Goal: Information Seeking & Learning: Find specific page/section

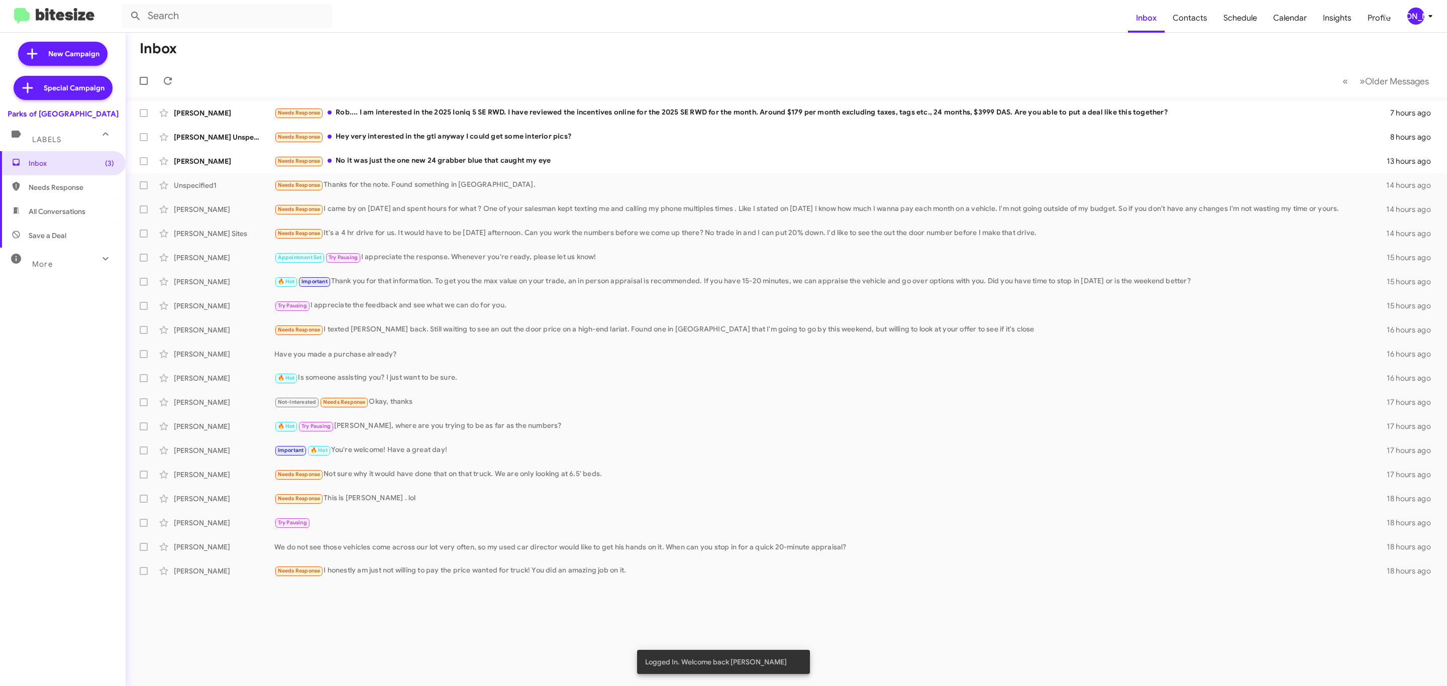
click at [50, 255] on div "More" at bounding box center [52, 260] width 89 height 19
click at [41, 534] on span "Opt out" at bounding box center [41, 533] width 25 height 10
type input "in:opt-out"
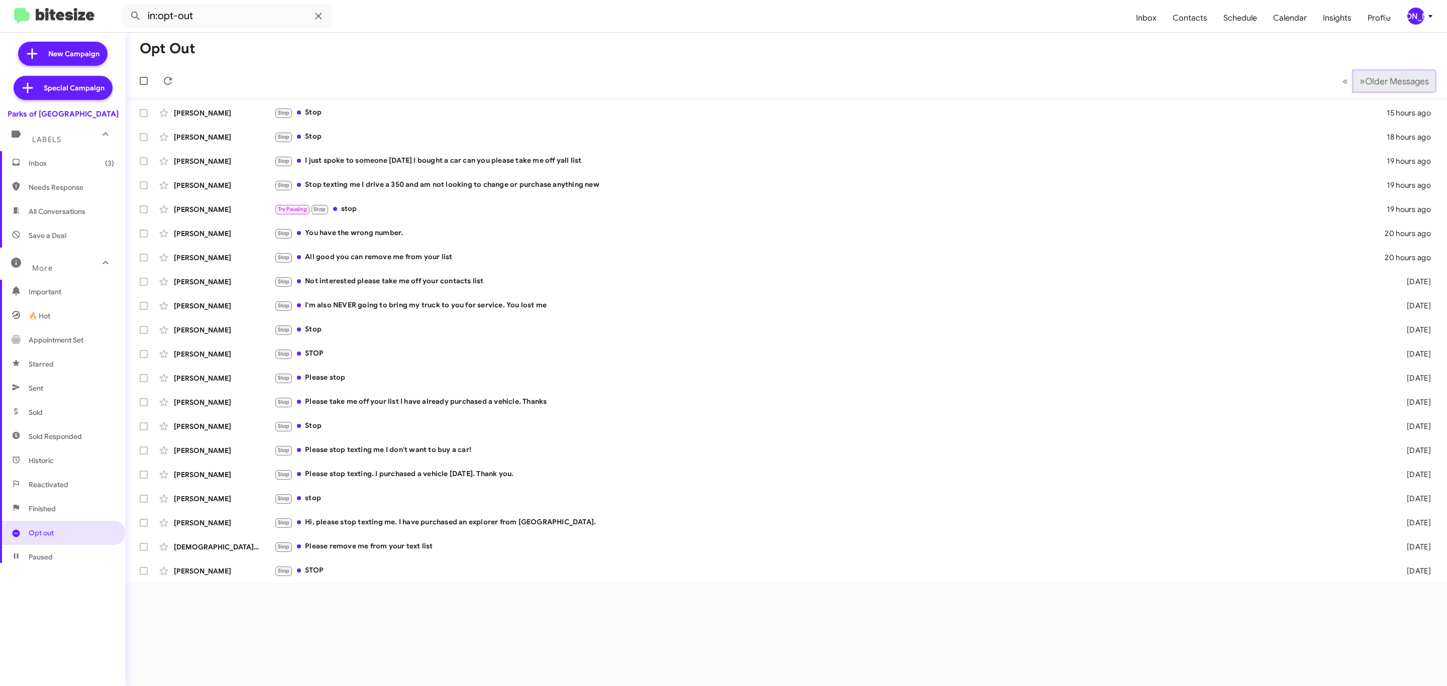
click at [1374, 76] on span "Older Messages" at bounding box center [1397, 81] width 64 height 11
click at [1386, 79] on span "Older Messages" at bounding box center [1397, 81] width 64 height 11
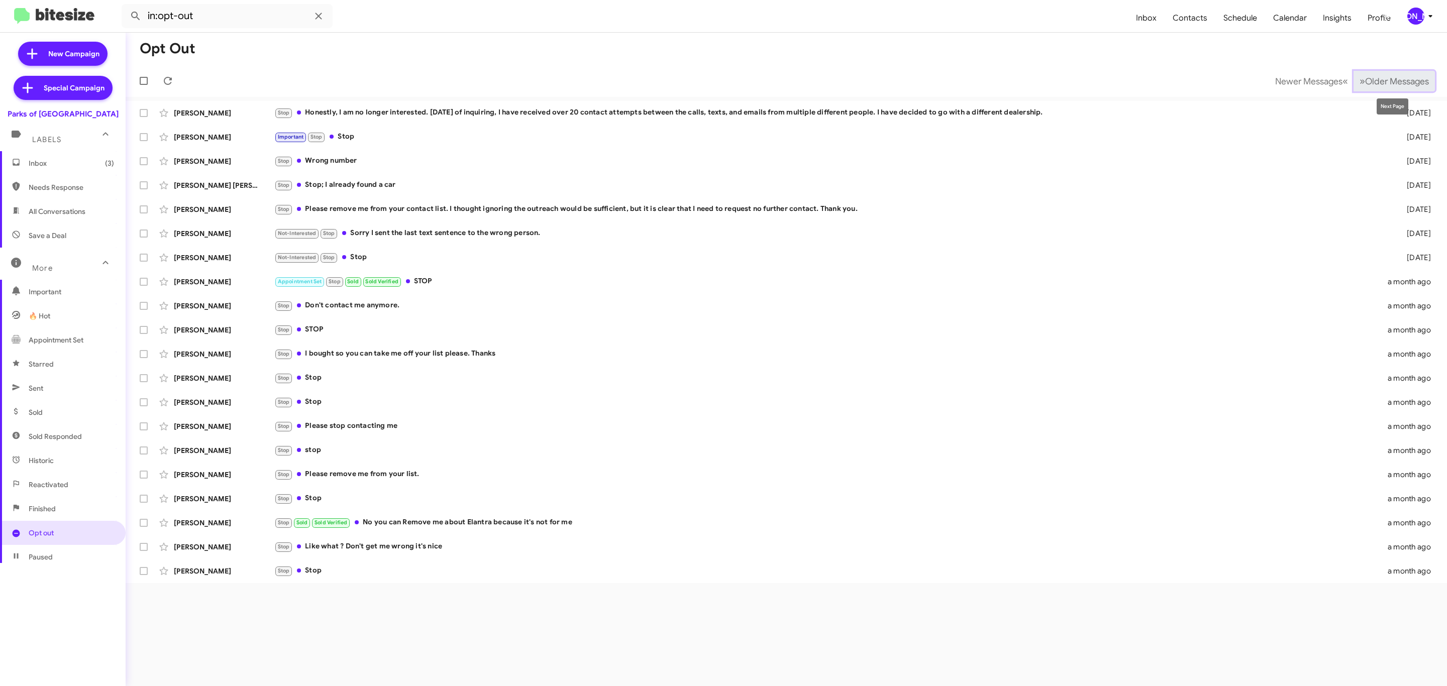
click at [1377, 80] on span "Older Messages" at bounding box center [1397, 81] width 64 height 11
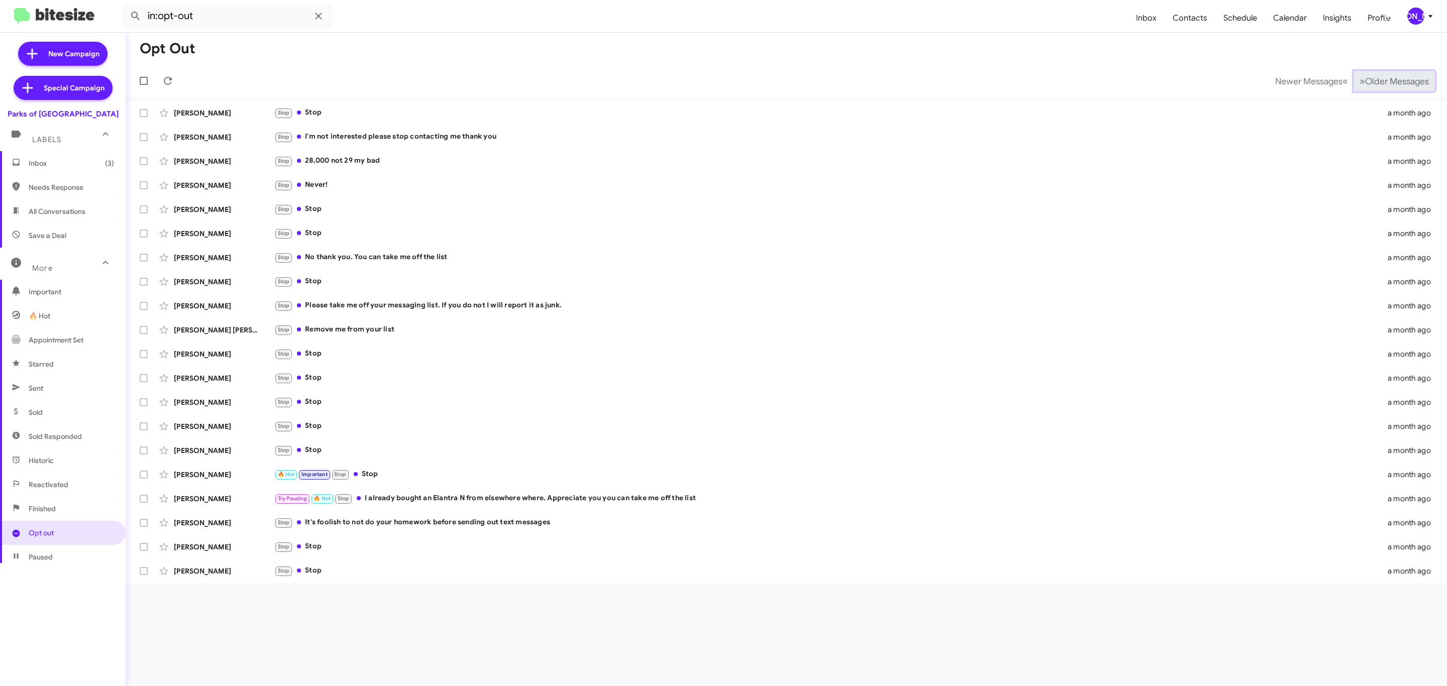
click at [1384, 77] on span "Older Messages" at bounding box center [1397, 81] width 64 height 11
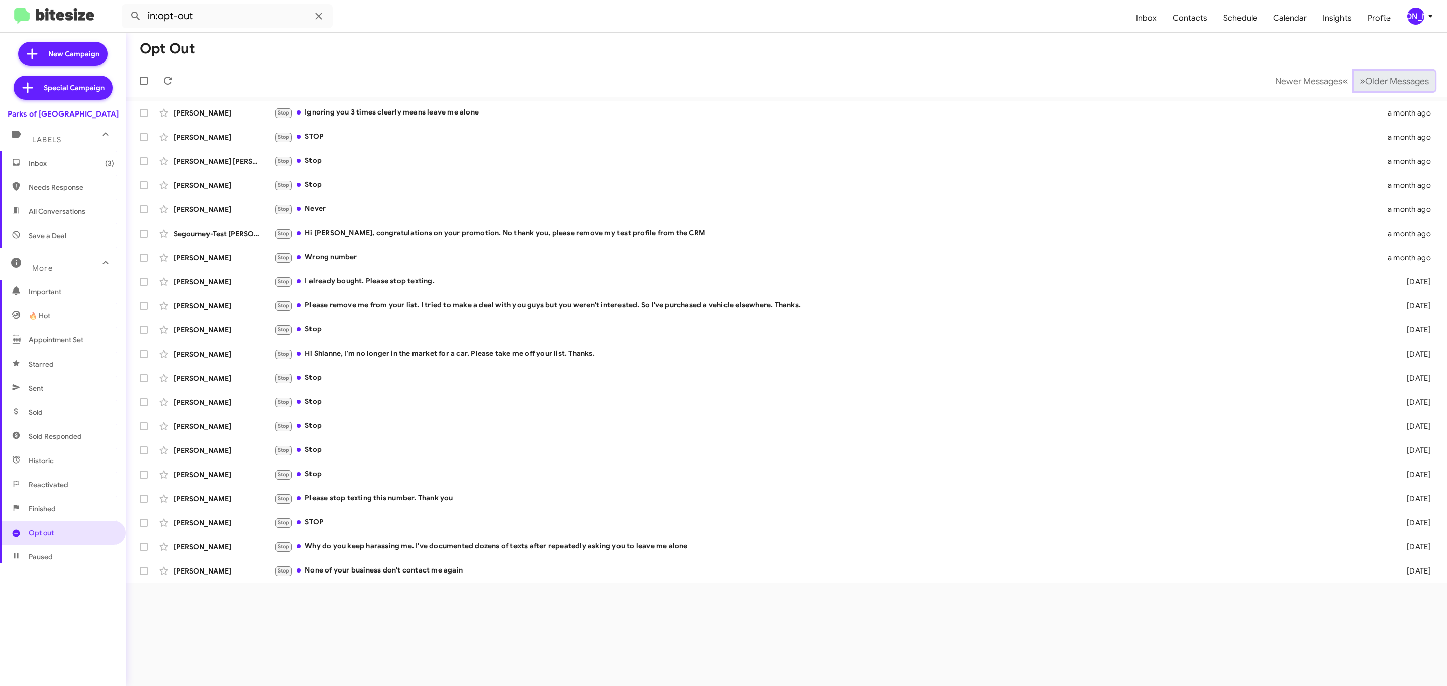
click at [1381, 81] on span "Older Messages" at bounding box center [1397, 81] width 64 height 11
click at [1381, 80] on span "Older Messages" at bounding box center [1397, 81] width 64 height 11
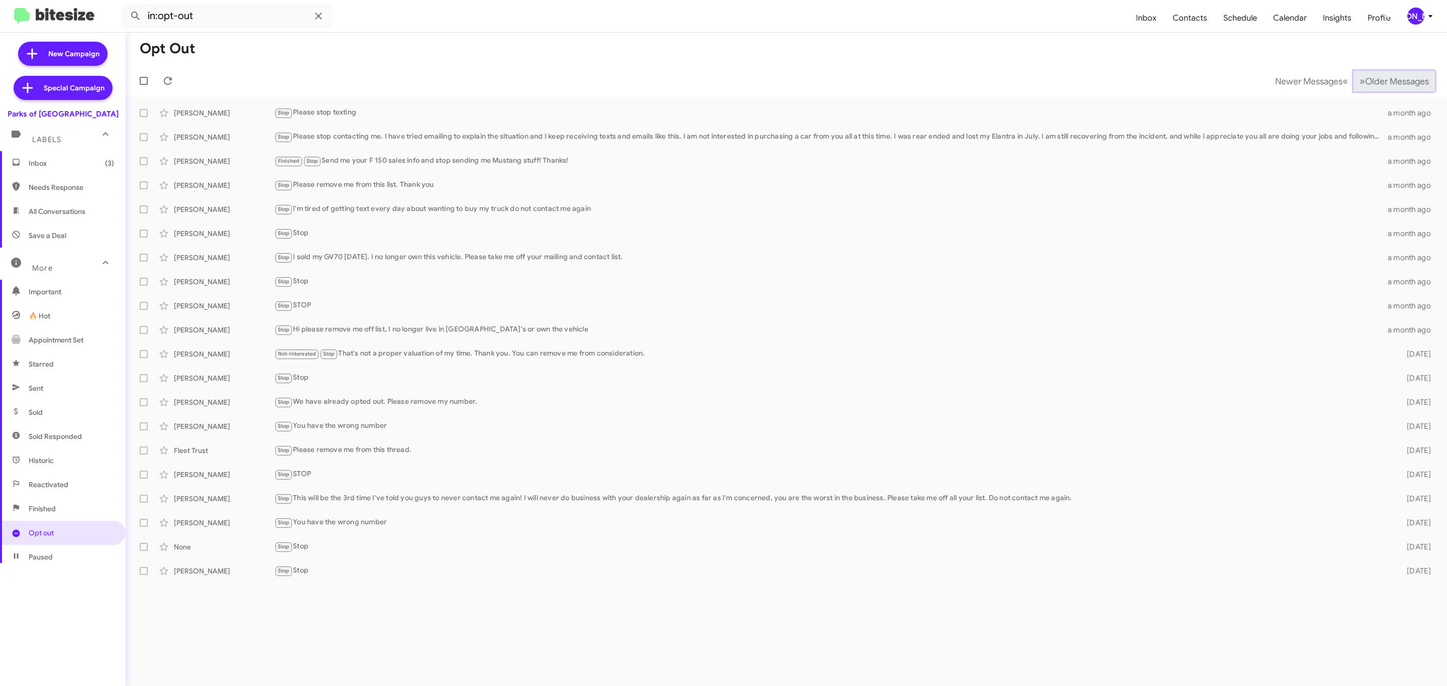
click at [1360, 77] on span "»" at bounding box center [1363, 81] width 6 height 13
click at [1374, 79] on span "Older Messages" at bounding box center [1397, 81] width 64 height 11
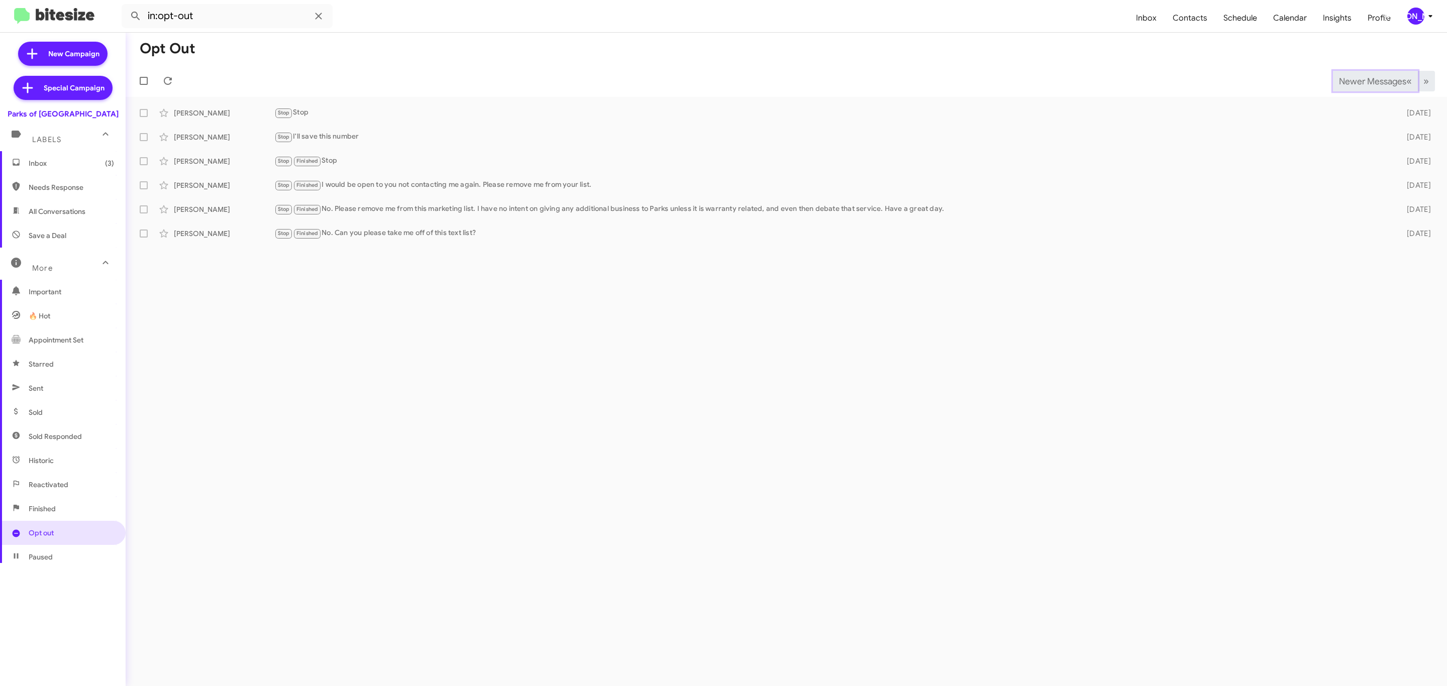
click at [1354, 82] on span "Newer Messages" at bounding box center [1372, 81] width 67 height 11
click at [1360, 86] on button "Newer Messages « Previous" at bounding box center [1375, 81] width 85 height 21
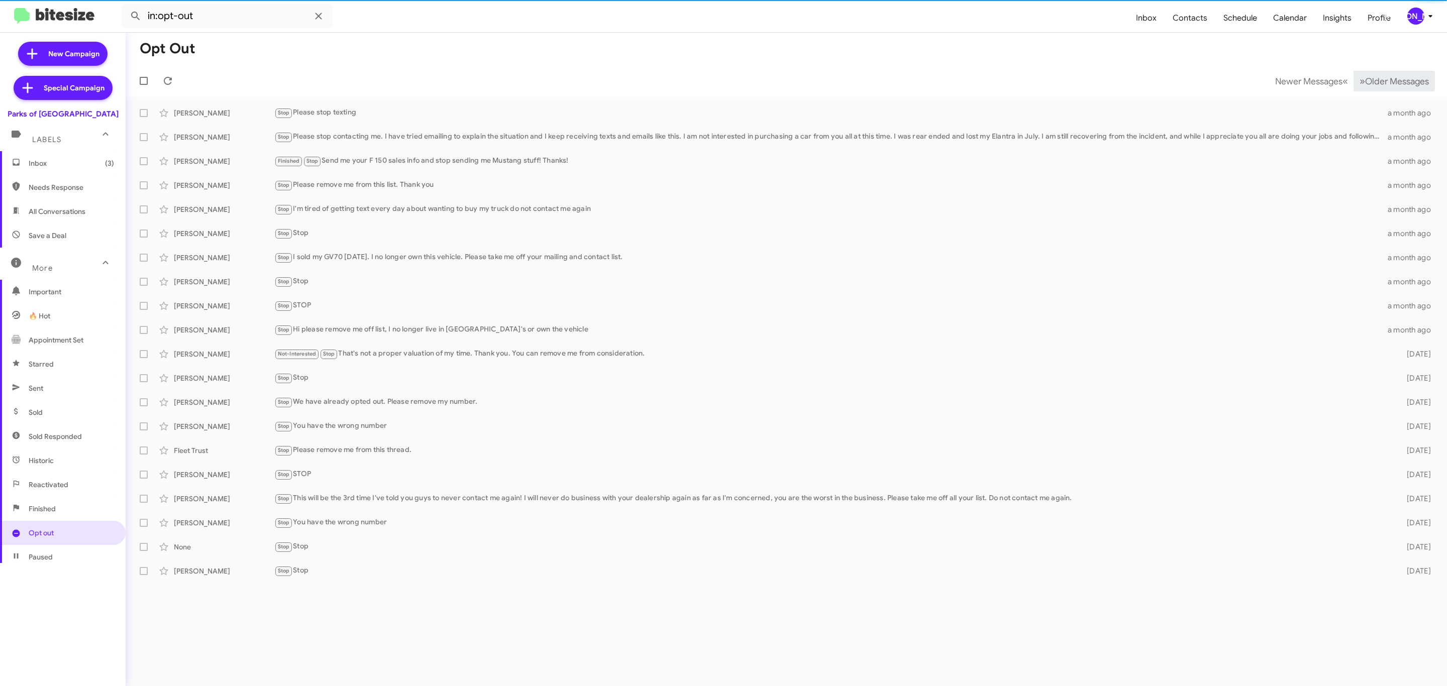
click at [1360, 82] on span "»" at bounding box center [1363, 81] width 6 height 13
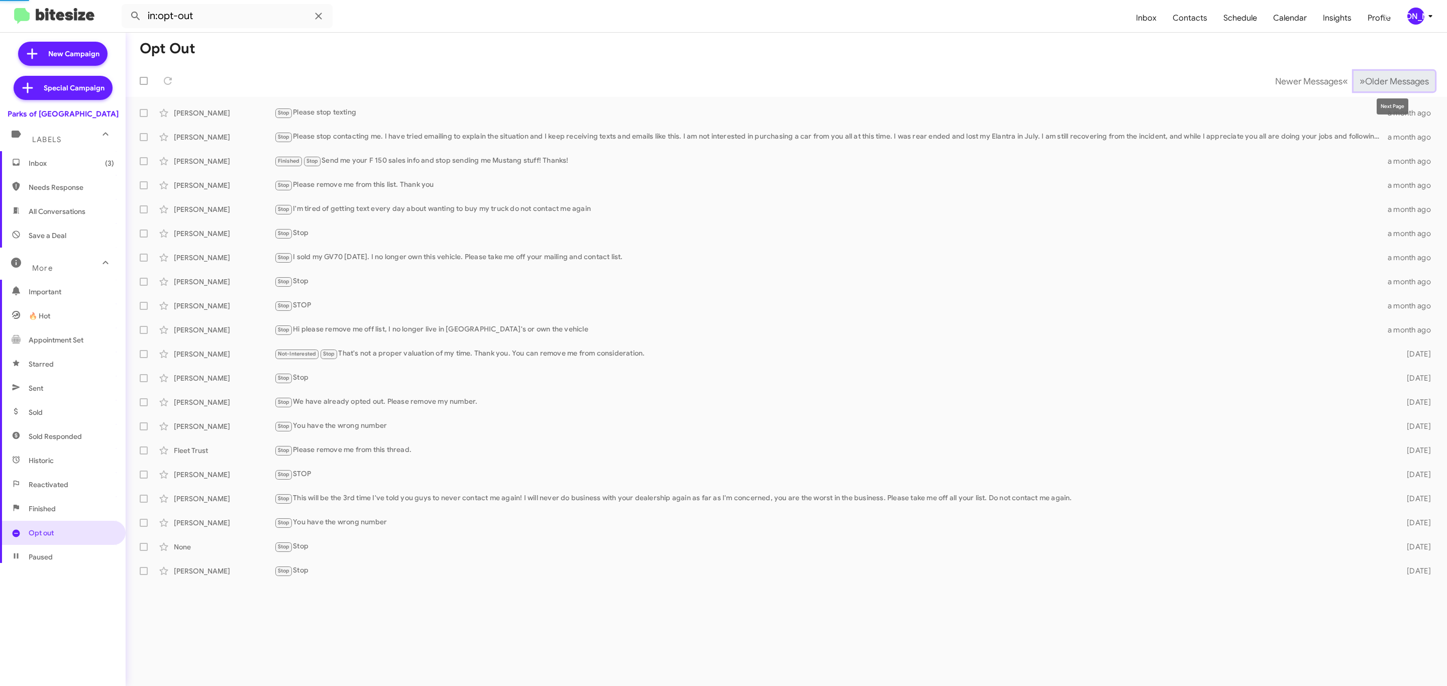
click at [1393, 80] on span "Older Messages" at bounding box center [1397, 81] width 64 height 11
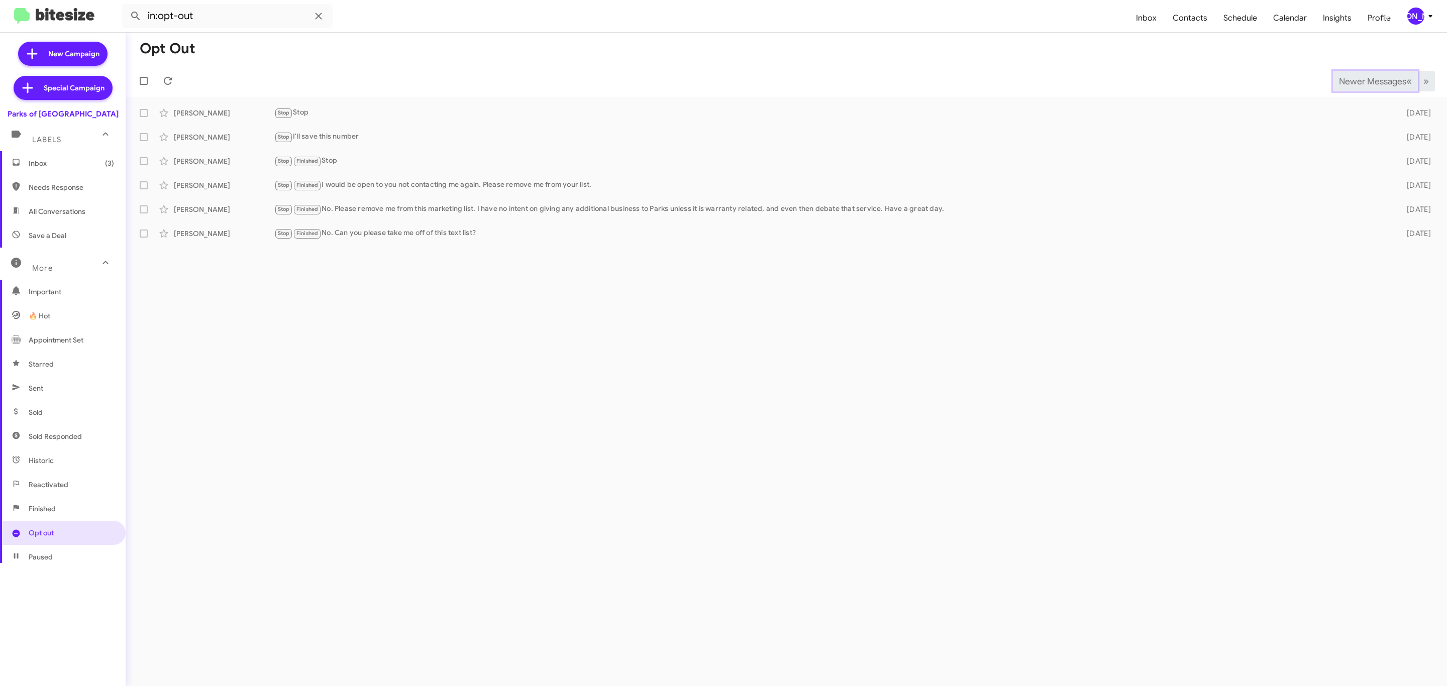
click at [1361, 80] on span "Newer Messages" at bounding box center [1372, 81] width 67 height 11
click at [1355, 82] on span "Newer Messages" at bounding box center [1372, 81] width 67 height 11
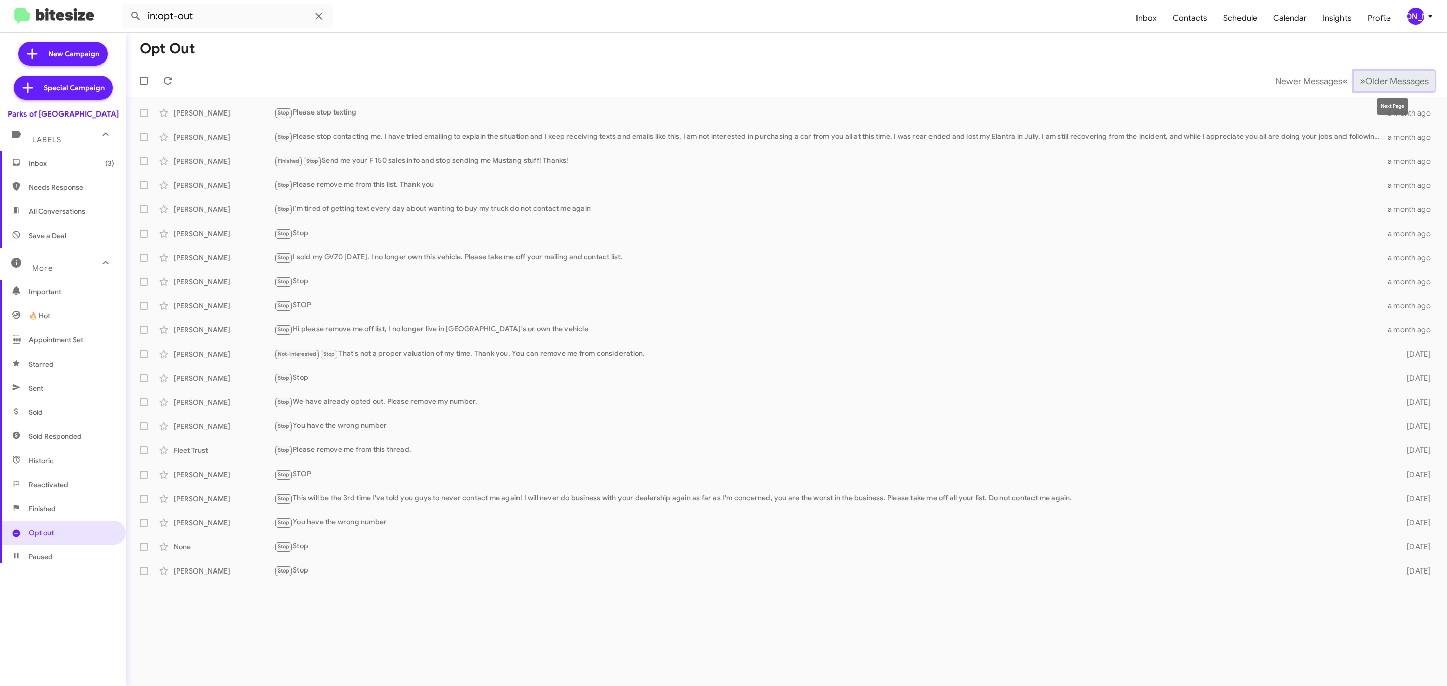
click at [1397, 86] on span "Older Messages" at bounding box center [1397, 81] width 64 height 11
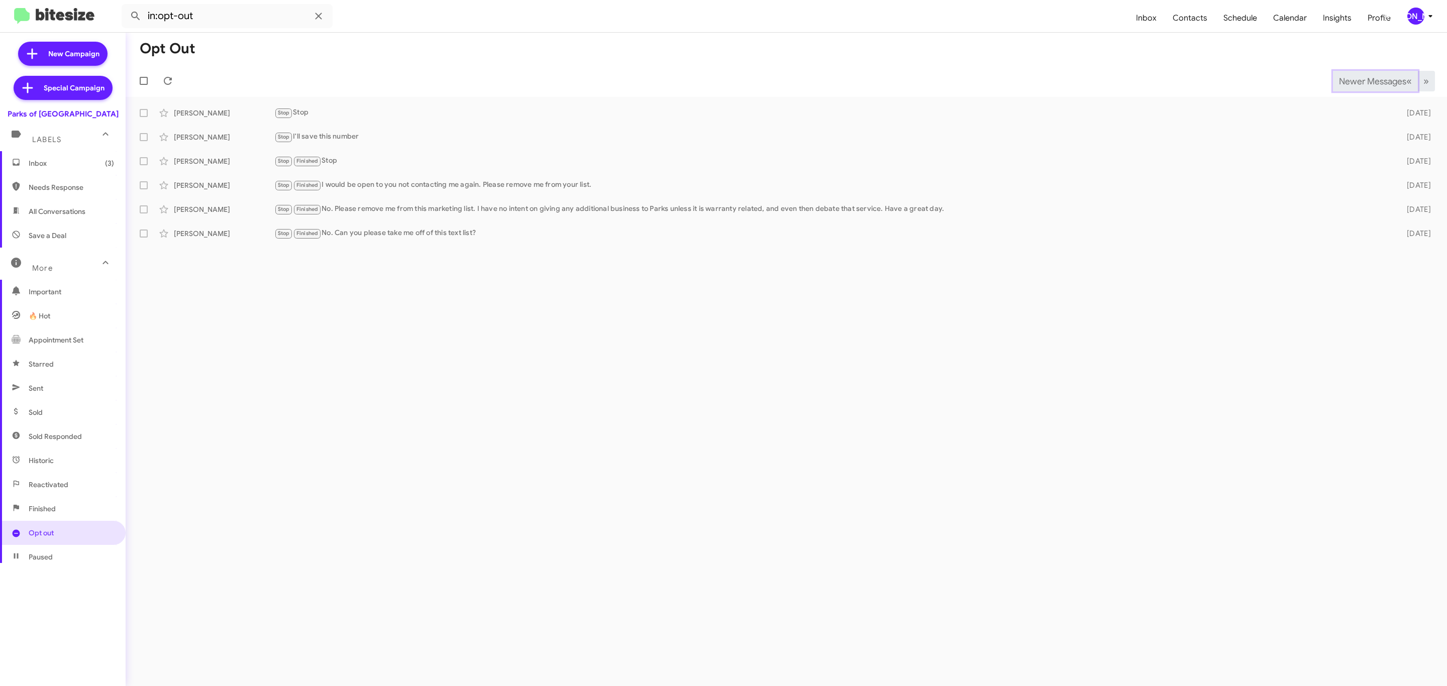
click at [1369, 80] on span "Newer Messages" at bounding box center [1372, 81] width 67 height 11
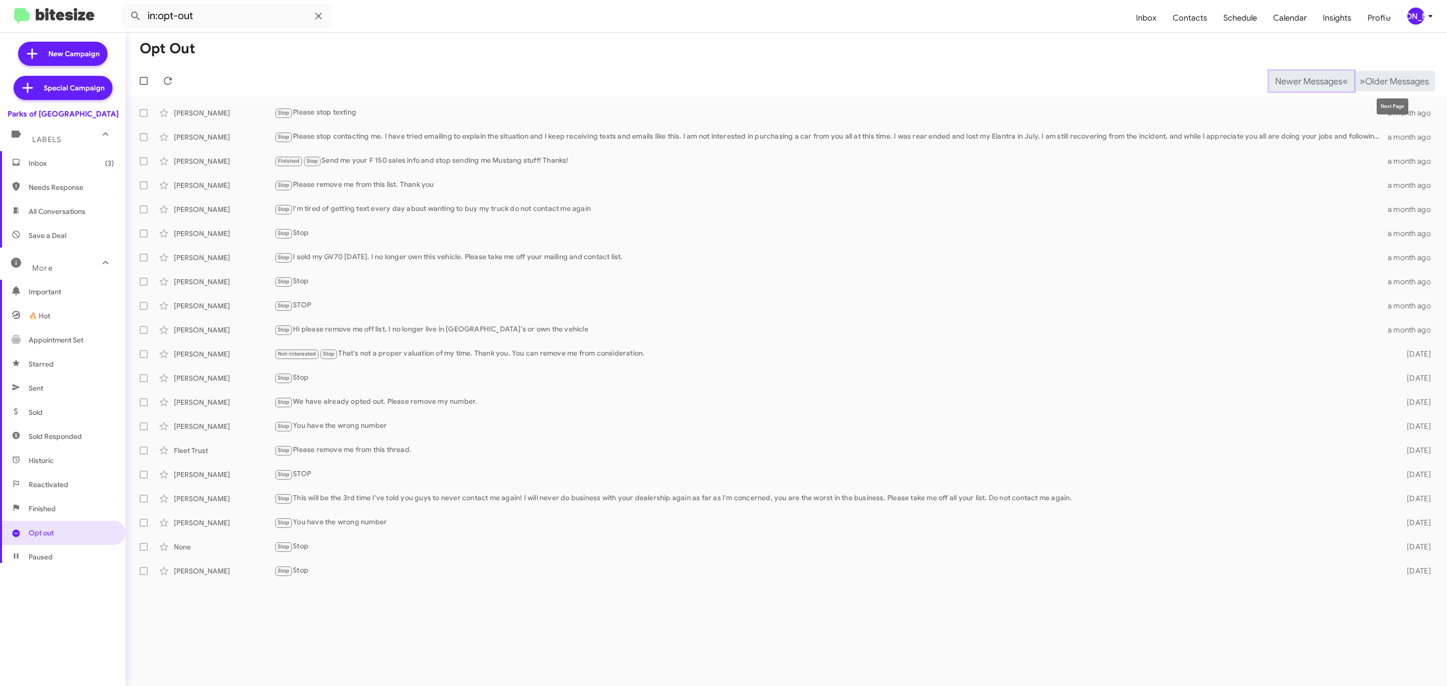
click at [1301, 80] on span "Newer Messages" at bounding box center [1308, 81] width 67 height 11
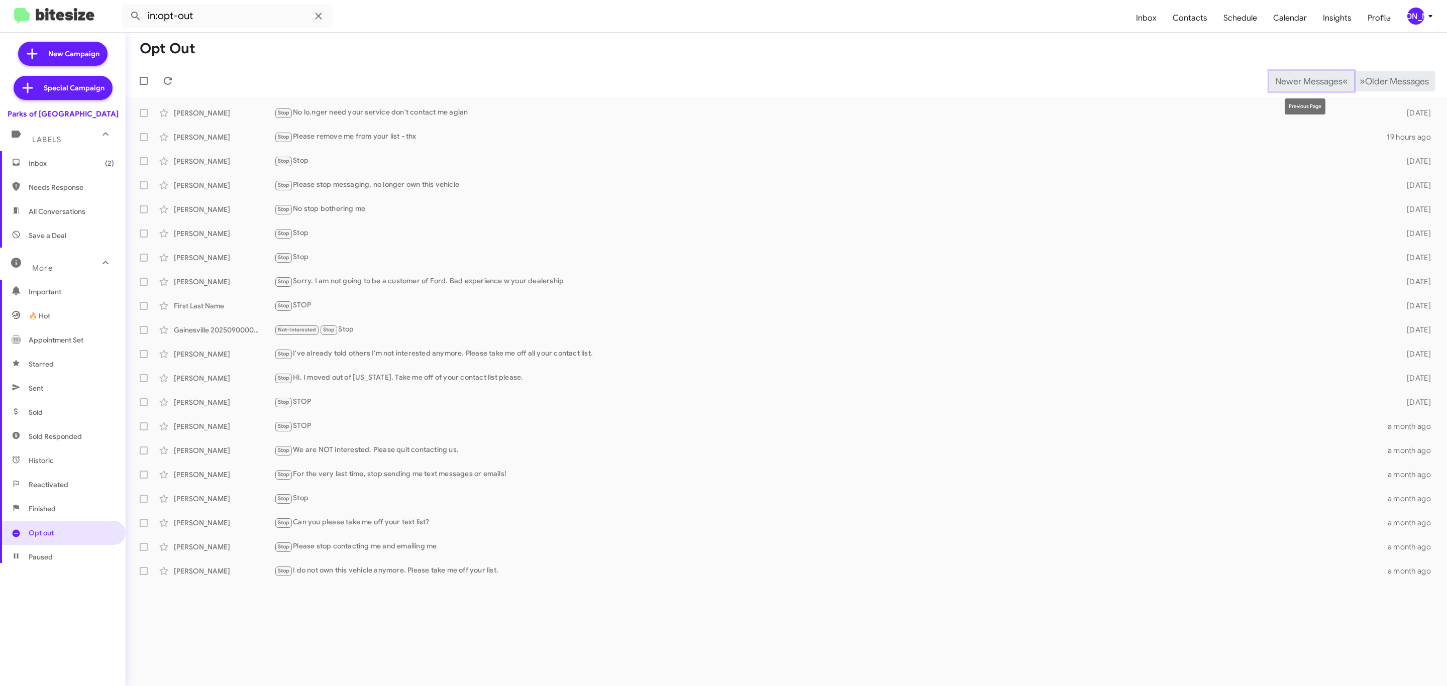
click at [1301, 80] on span "Newer Messages" at bounding box center [1308, 81] width 67 height 11
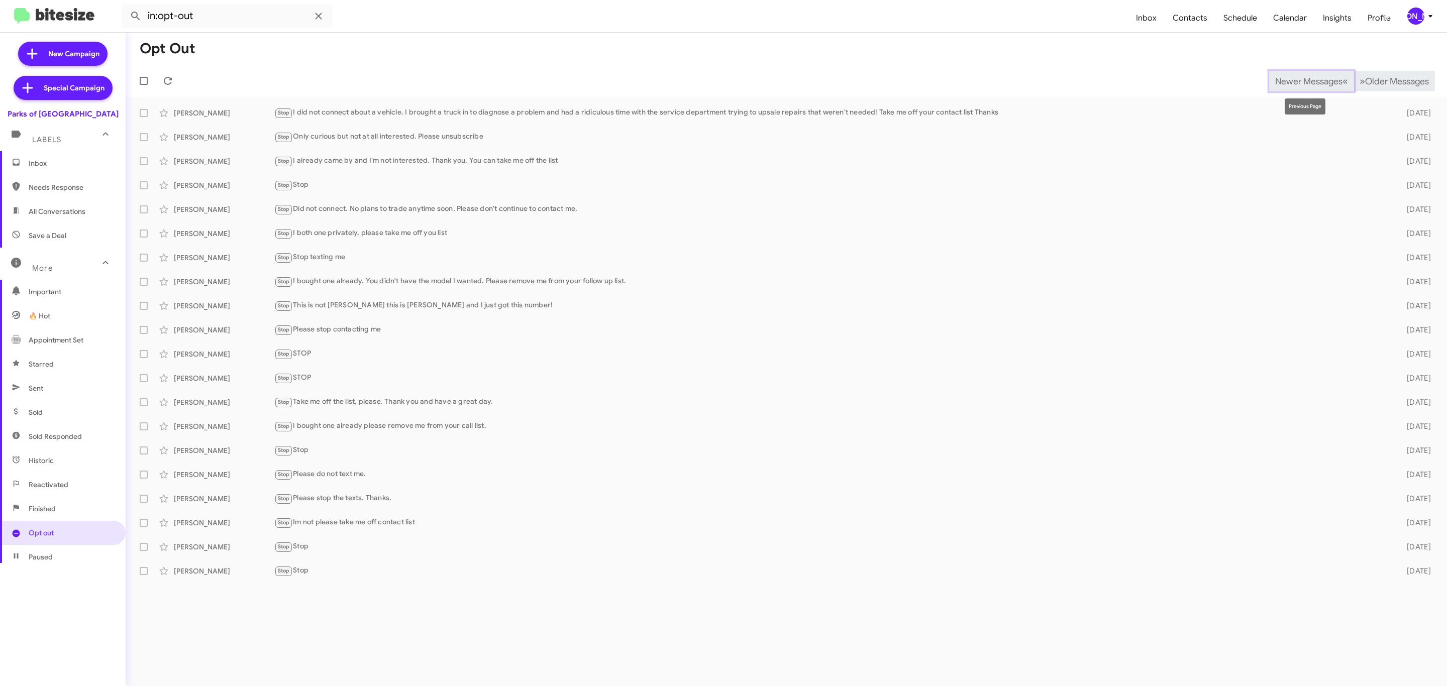
click at [1301, 80] on span "Newer Messages" at bounding box center [1308, 81] width 67 height 11
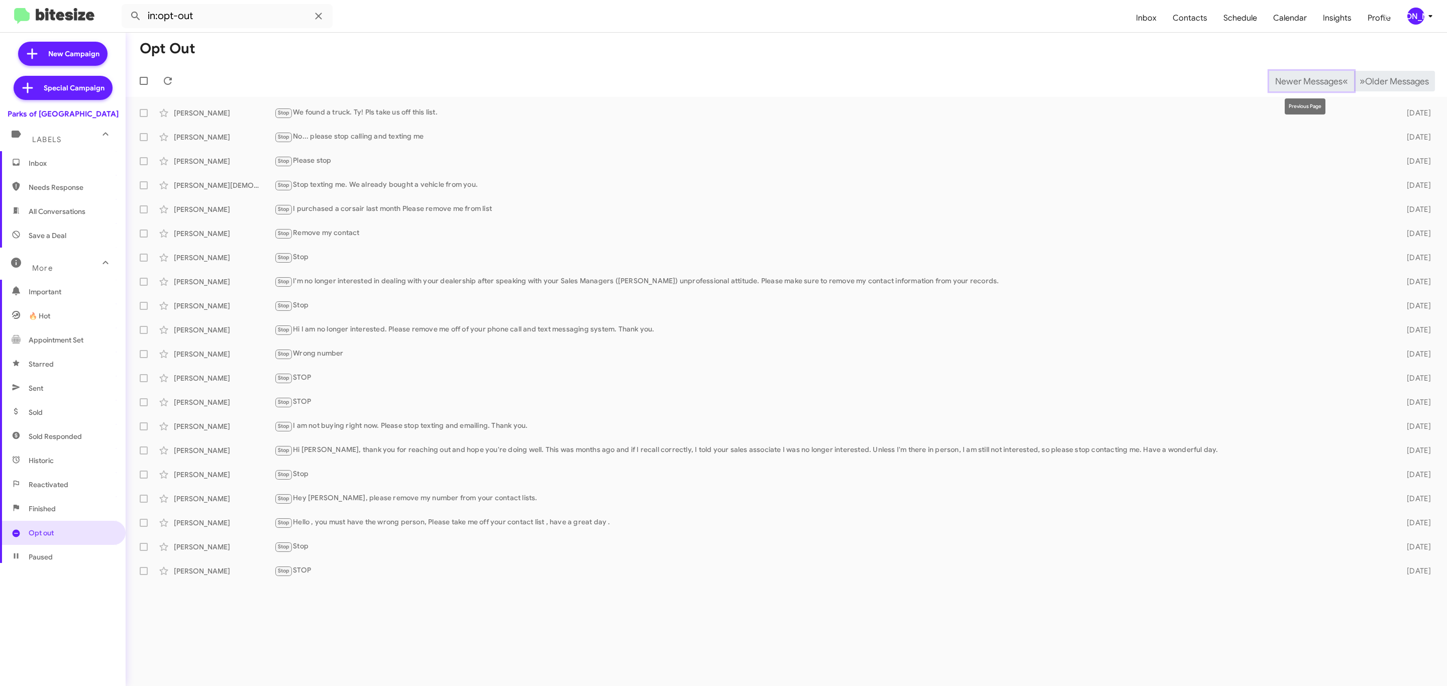
click at [1301, 80] on span "Newer Messages" at bounding box center [1308, 81] width 67 height 11
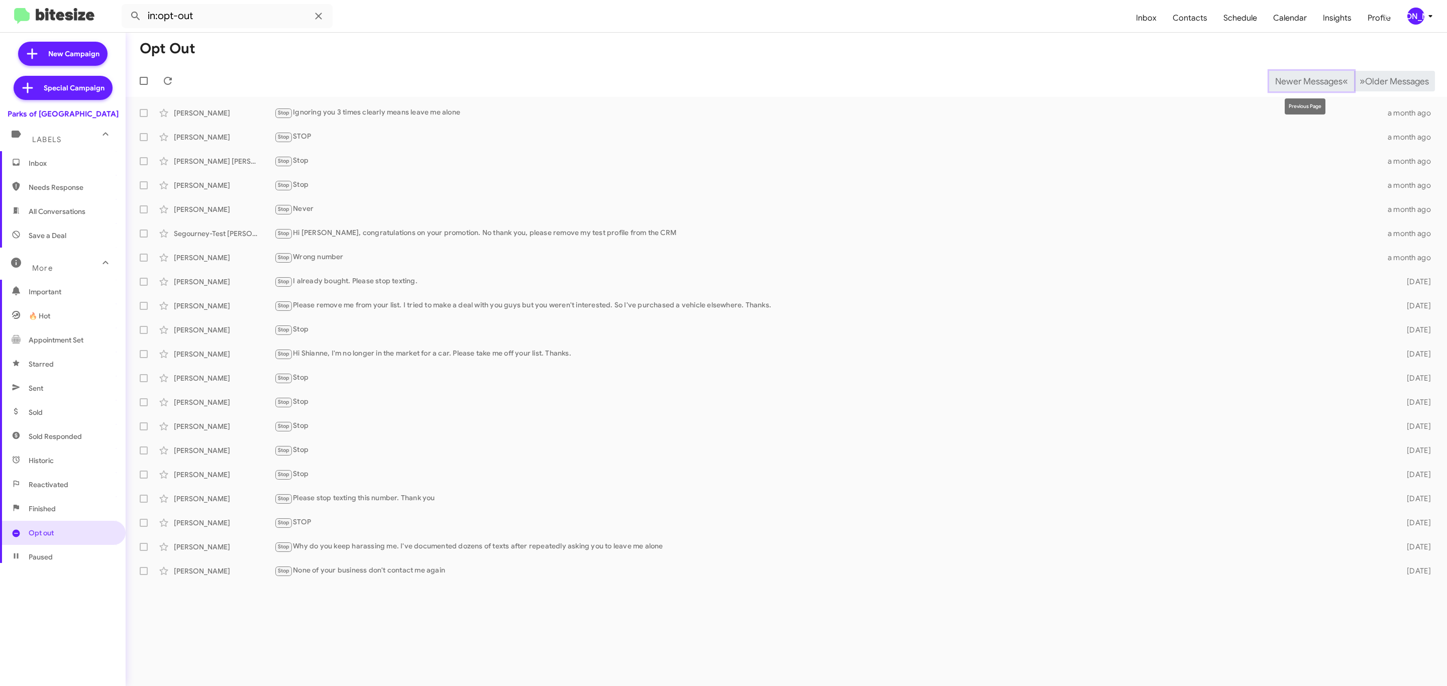
click at [1301, 80] on span "Newer Messages" at bounding box center [1308, 81] width 67 height 11
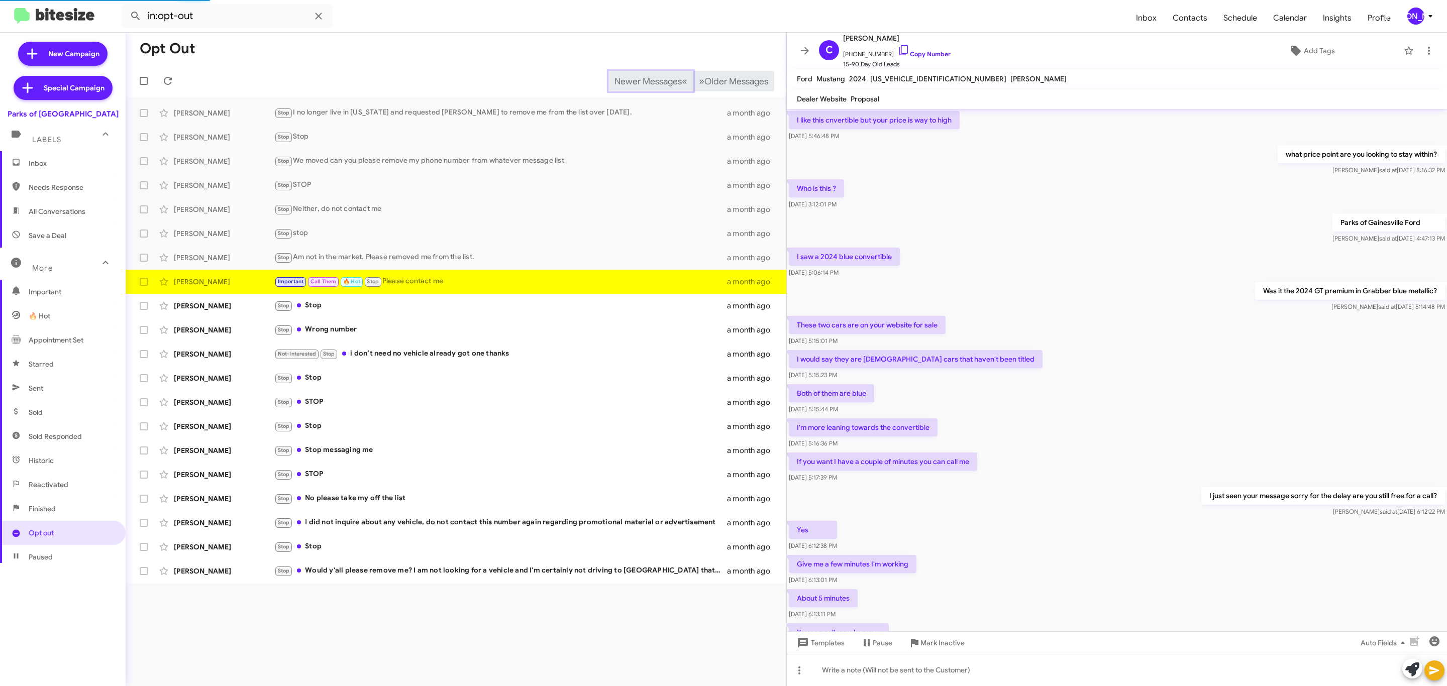
scroll to position [210, 0]
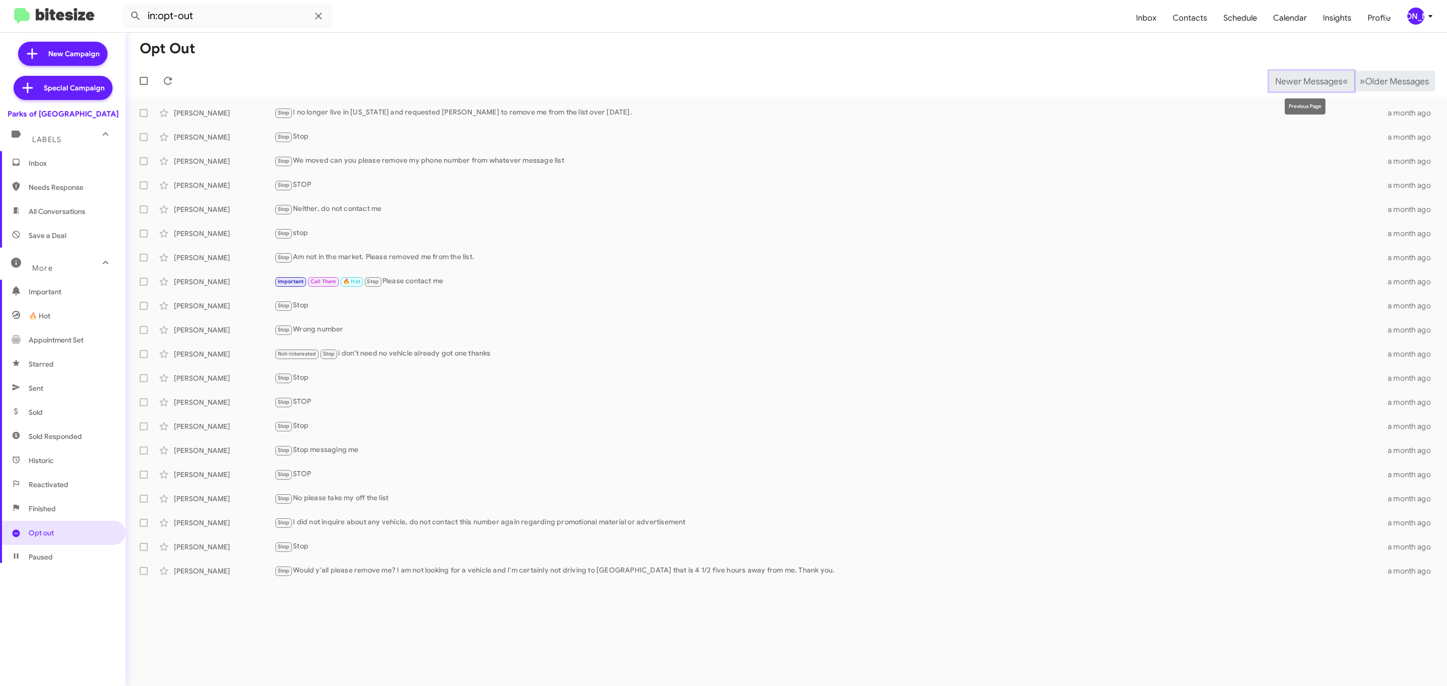
click at [1301, 80] on span "Newer Messages" at bounding box center [1308, 81] width 67 height 11
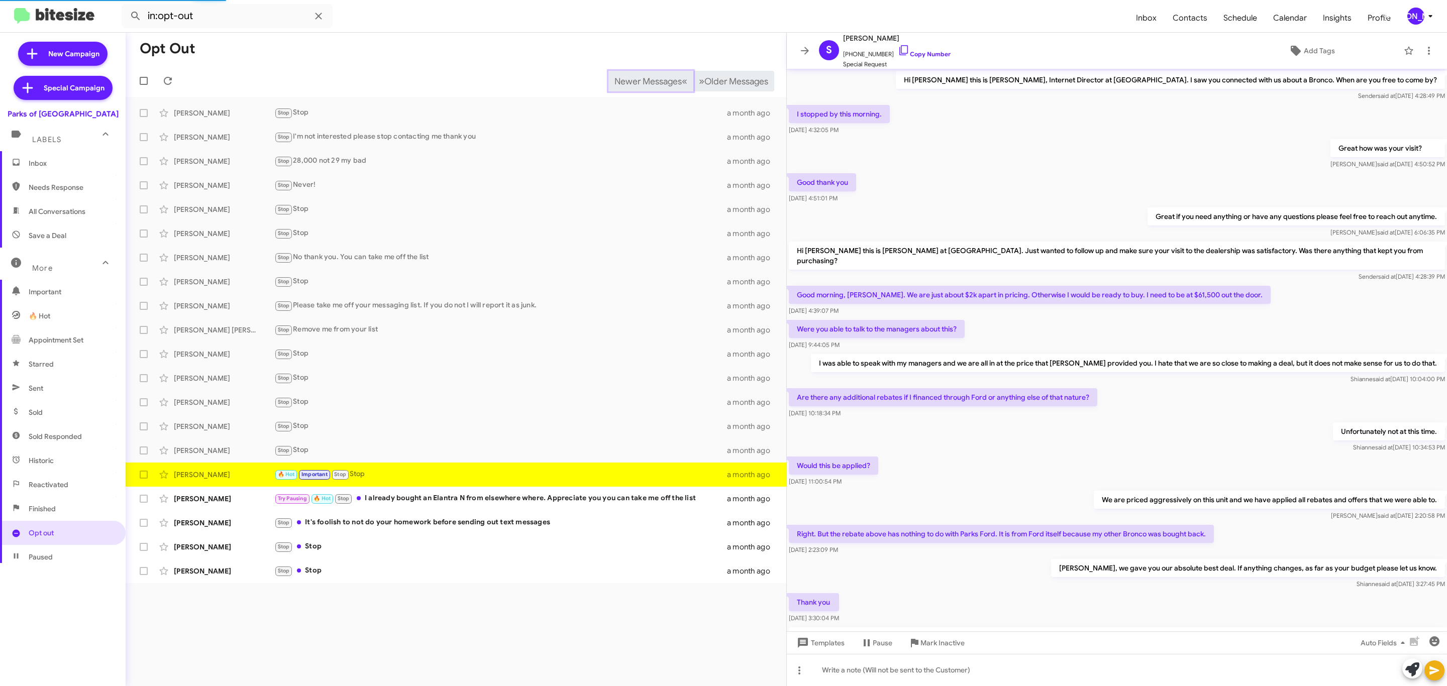
scroll to position [193, 0]
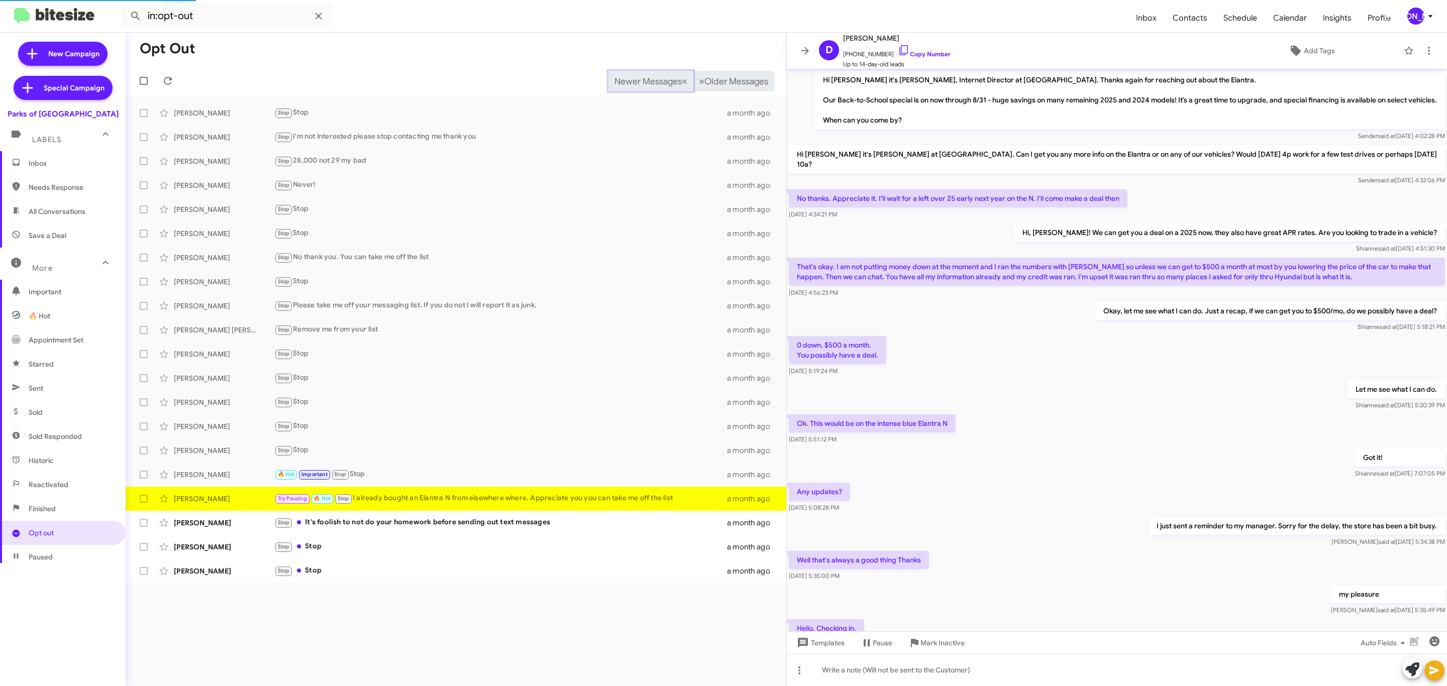
scroll to position [170, 0]
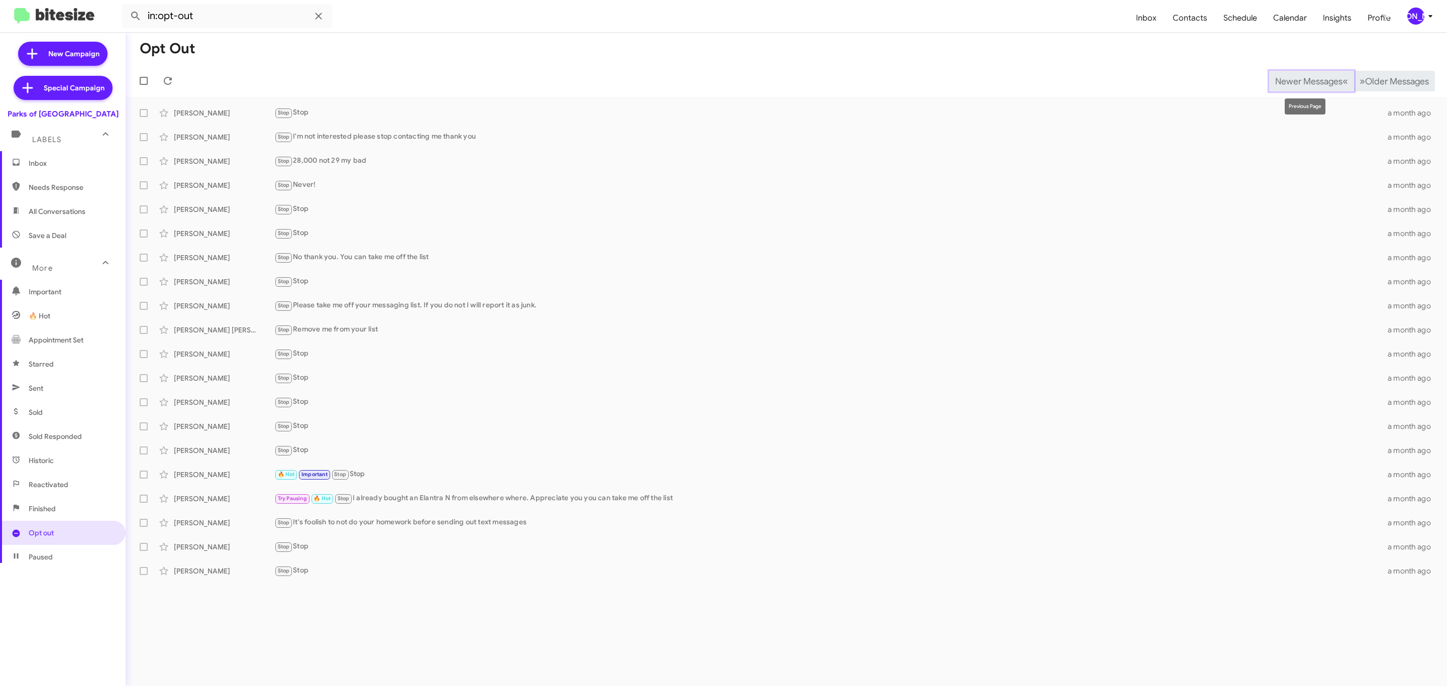
click at [1301, 80] on span "Newer Messages" at bounding box center [1308, 81] width 67 height 11
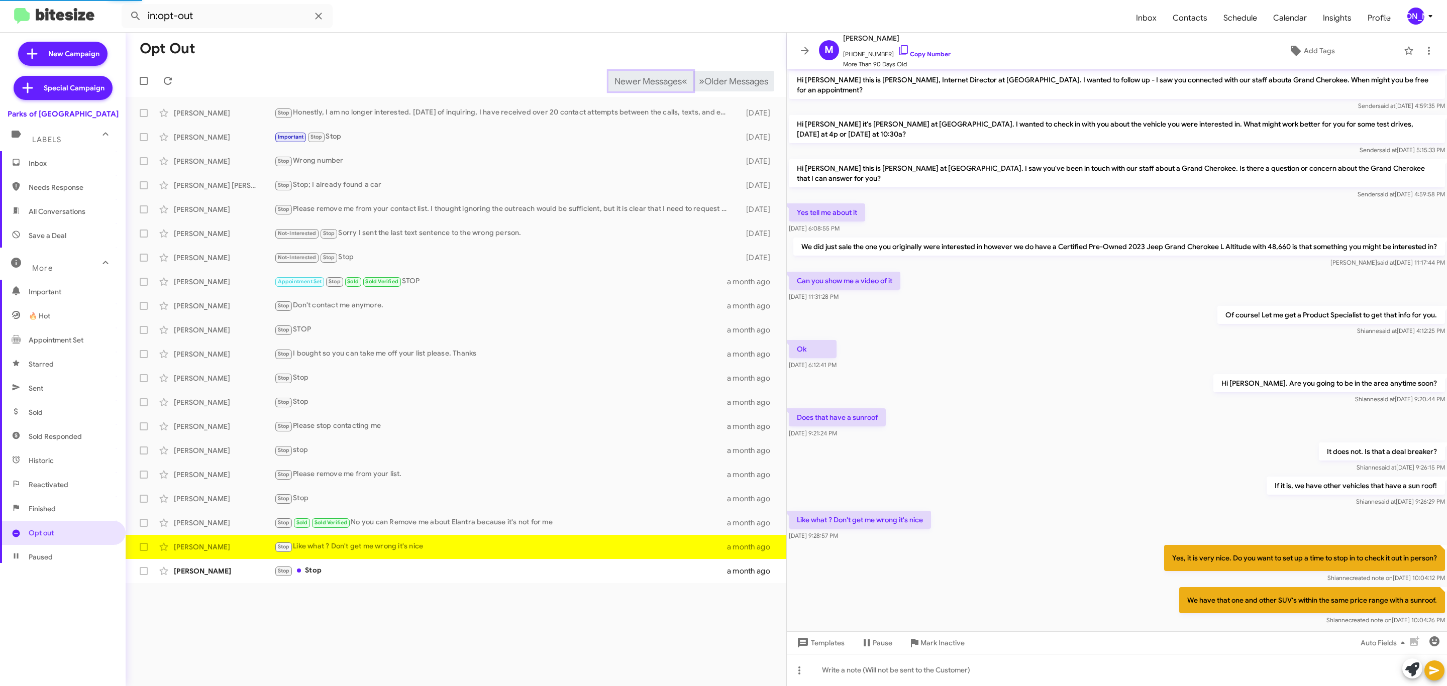
scroll to position [43, 0]
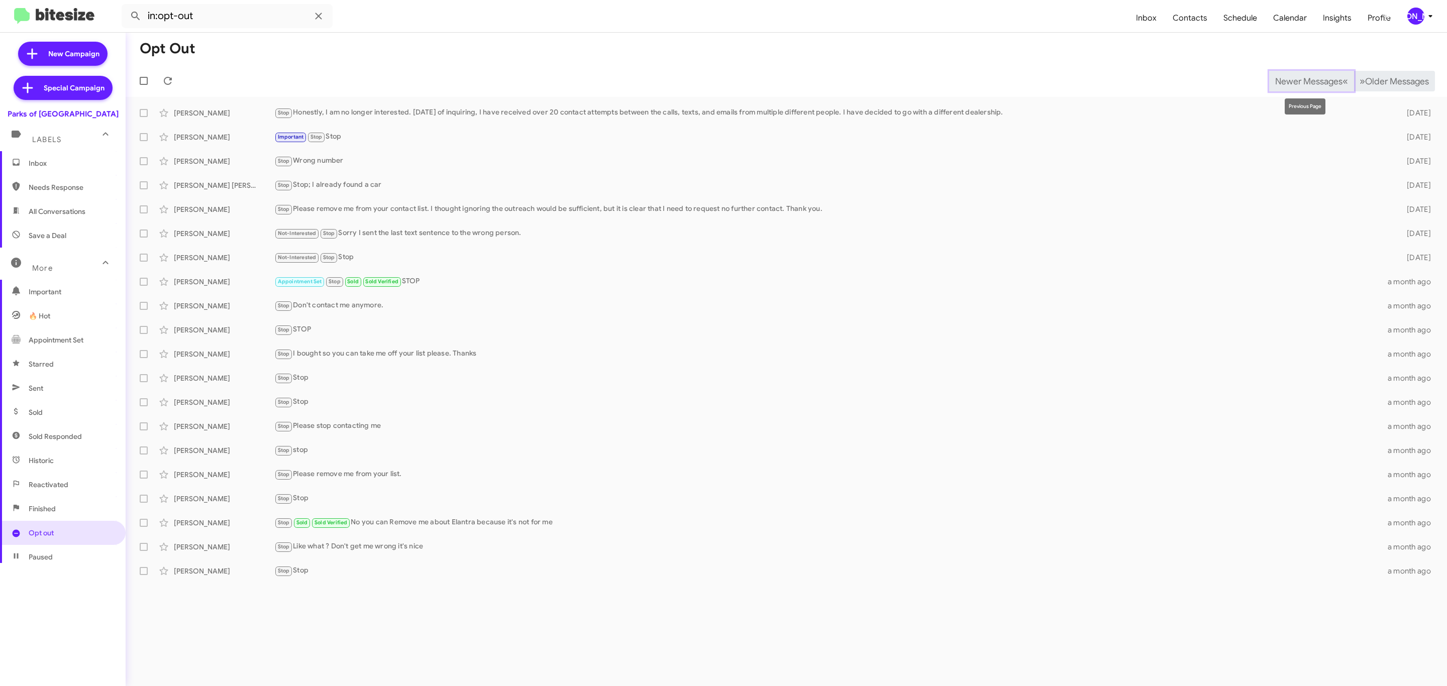
click at [1301, 80] on span "Newer Messages" at bounding box center [1308, 81] width 67 height 11
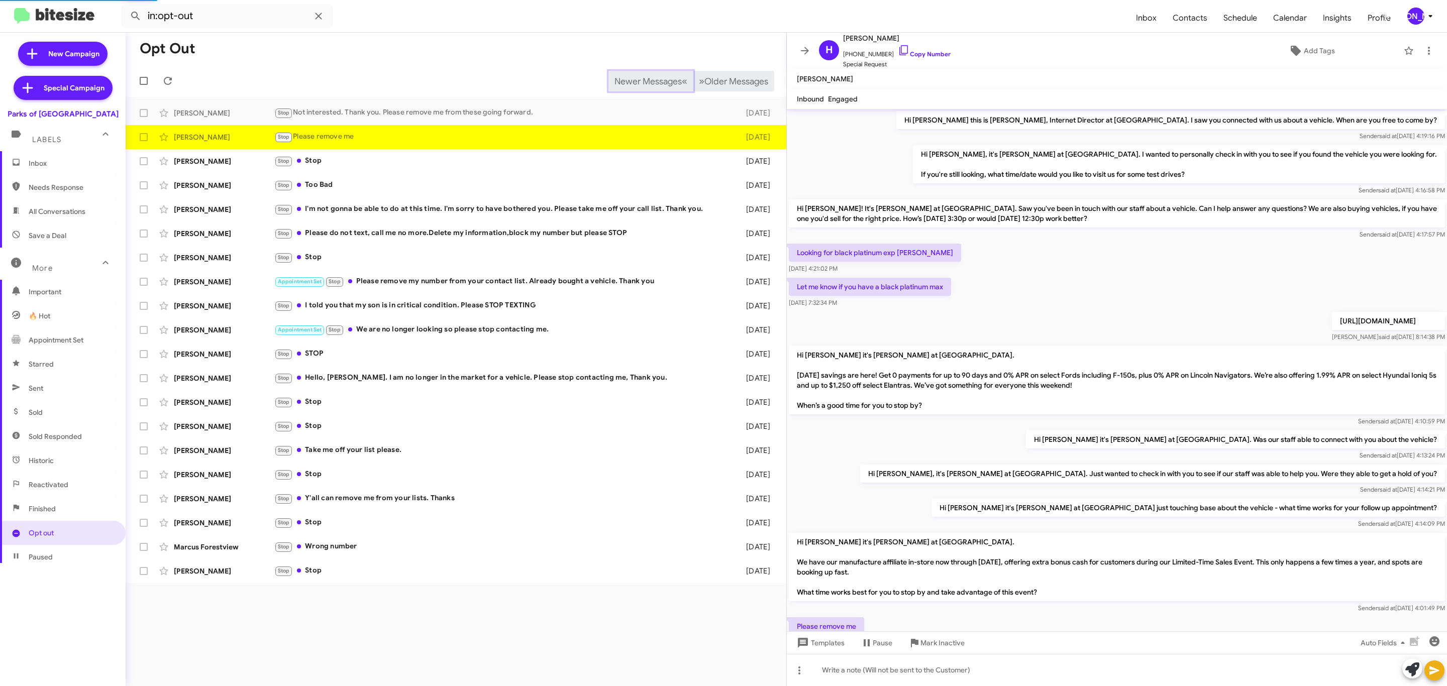
scroll to position [47, 0]
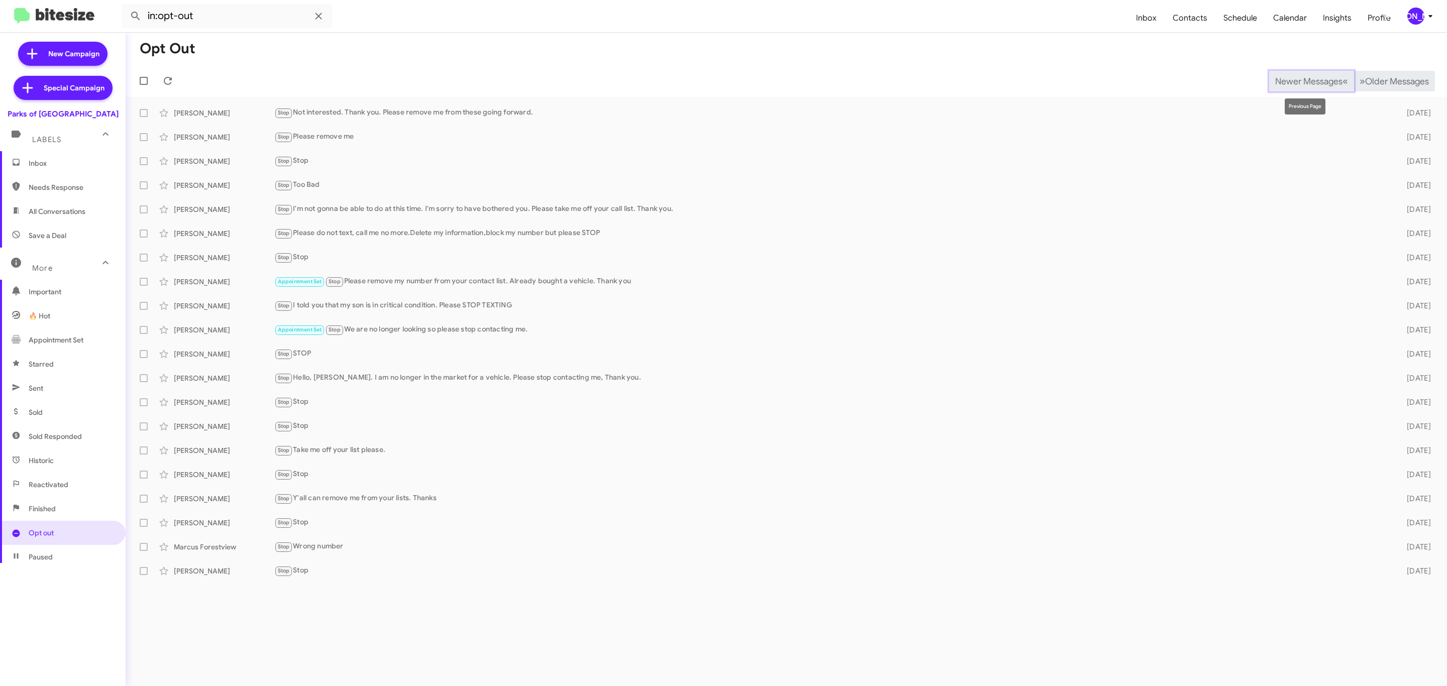
click at [1301, 80] on span "Newer Messages" at bounding box center [1308, 81] width 67 height 11
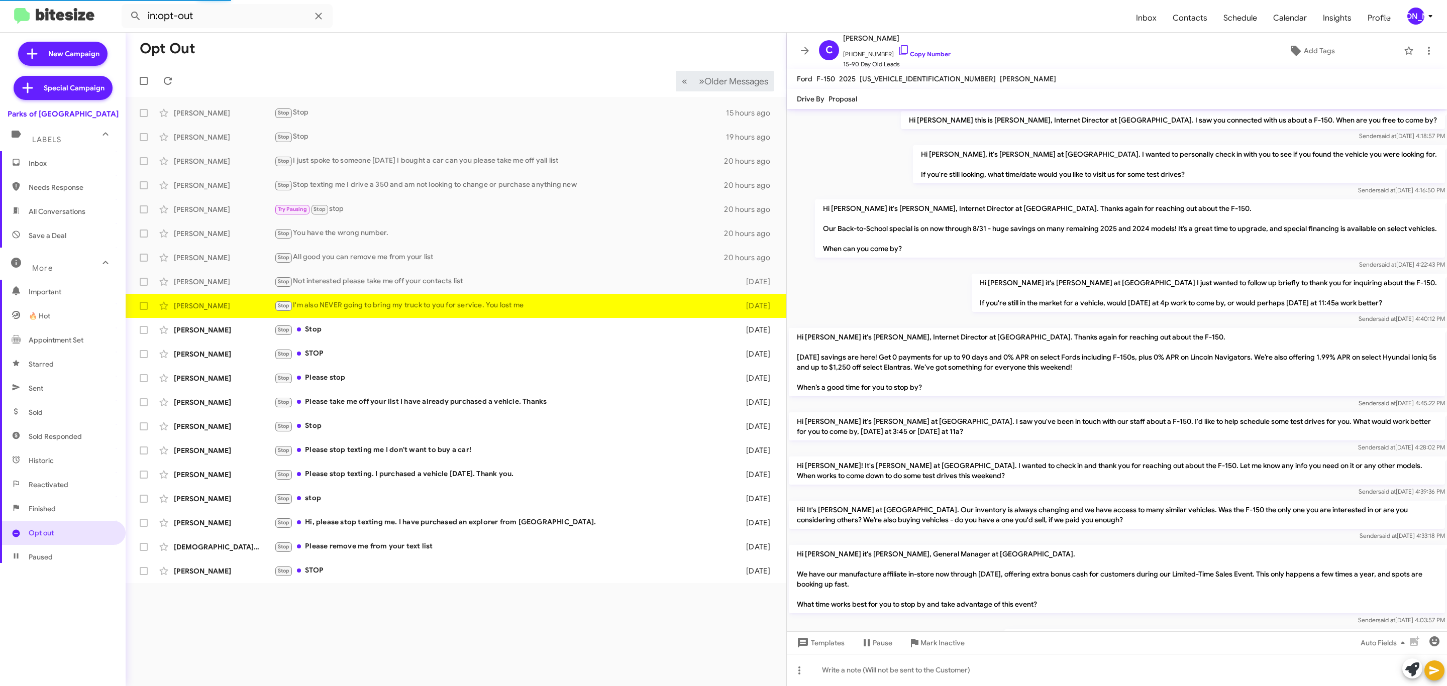
scroll to position [148, 0]
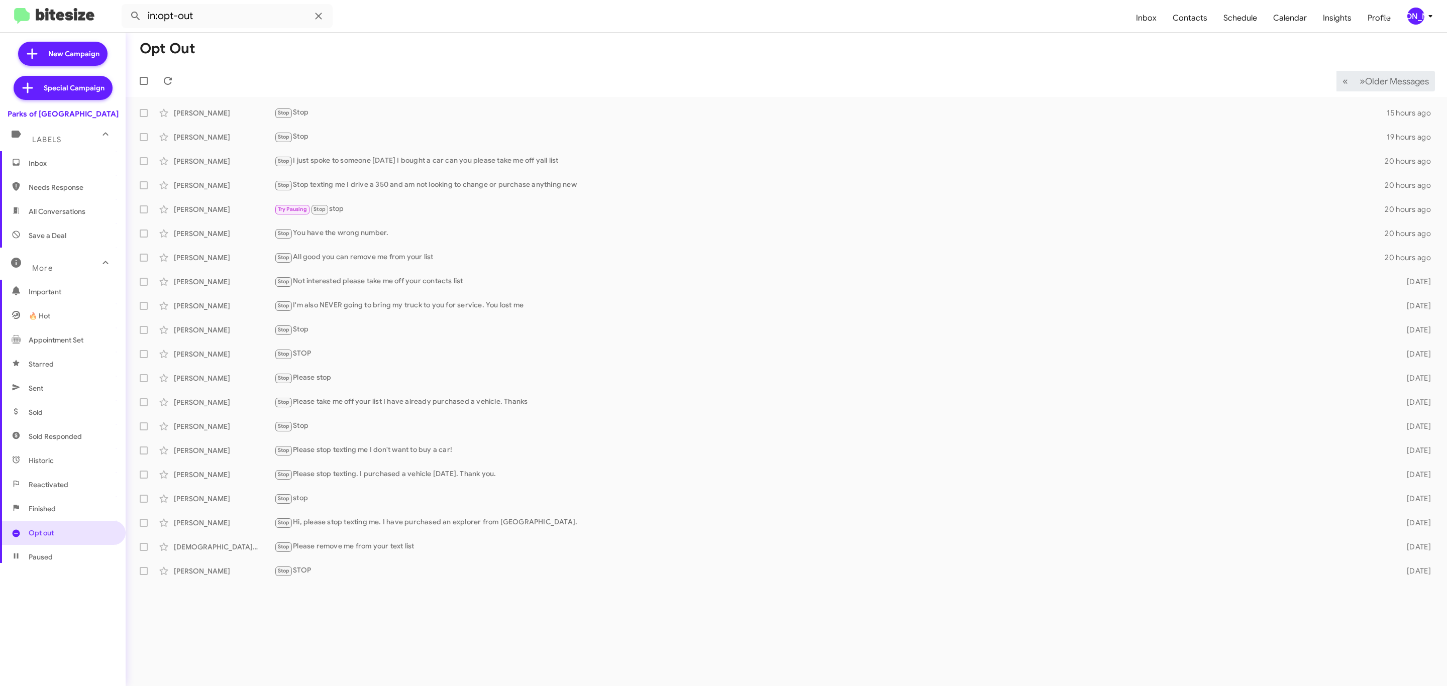
click at [1430, 16] on icon at bounding box center [1430, 16] width 4 height 3
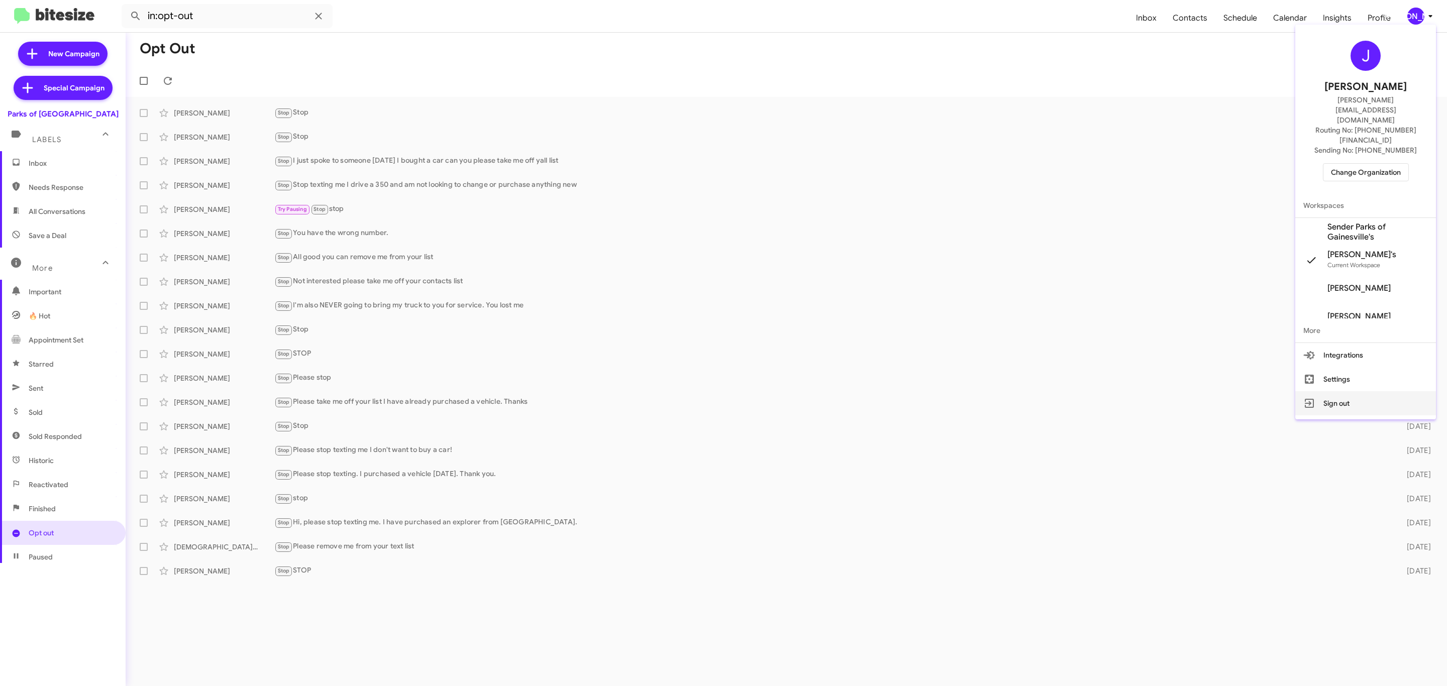
click at [1359, 391] on button "Sign out" at bounding box center [1365, 403] width 141 height 24
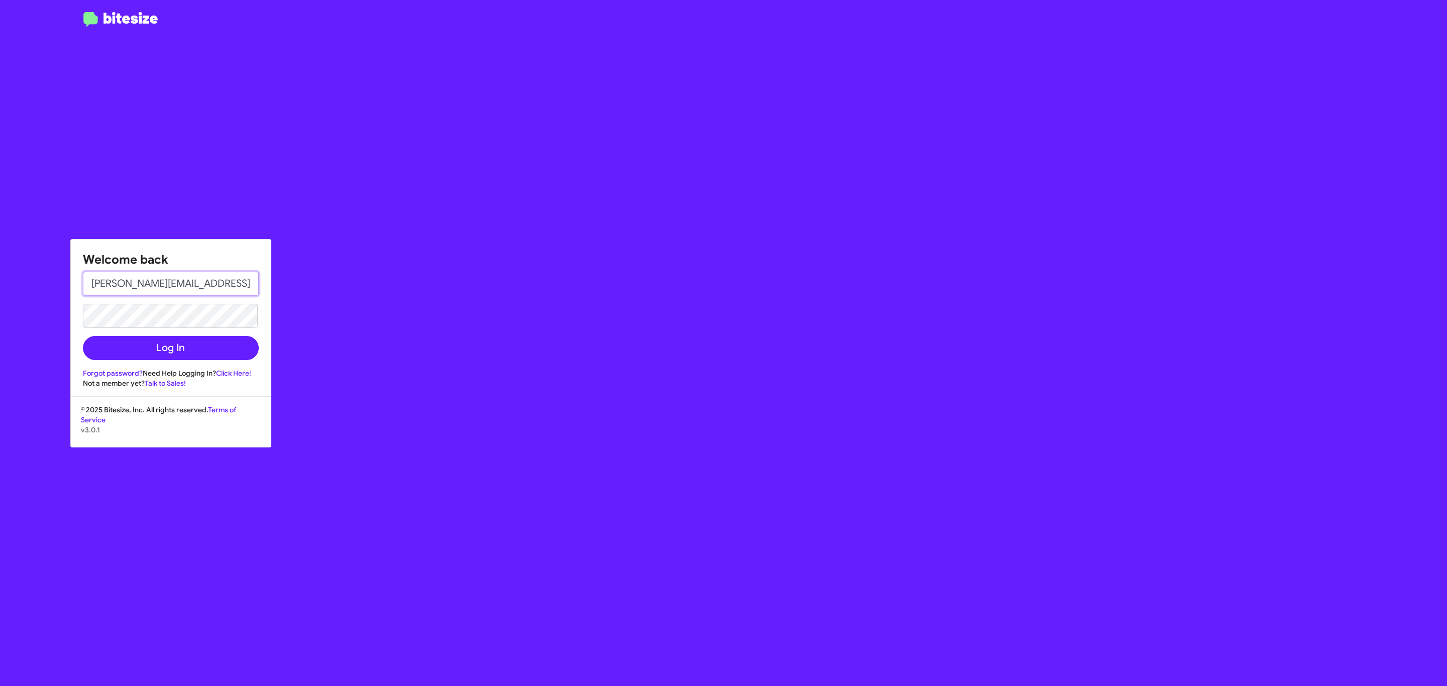
click at [198, 282] on input "[PERSON_NAME][EMAIL_ADDRESS][DOMAIN_NAME]" at bounding box center [171, 284] width 176 height 24
type input "[EMAIL_ADDRESS][DOMAIN_NAME]"
click at [194, 357] on button "Log In" at bounding box center [171, 348] width 176 height 24
